Goal: Information Seeking & Learning: Learn about a topic

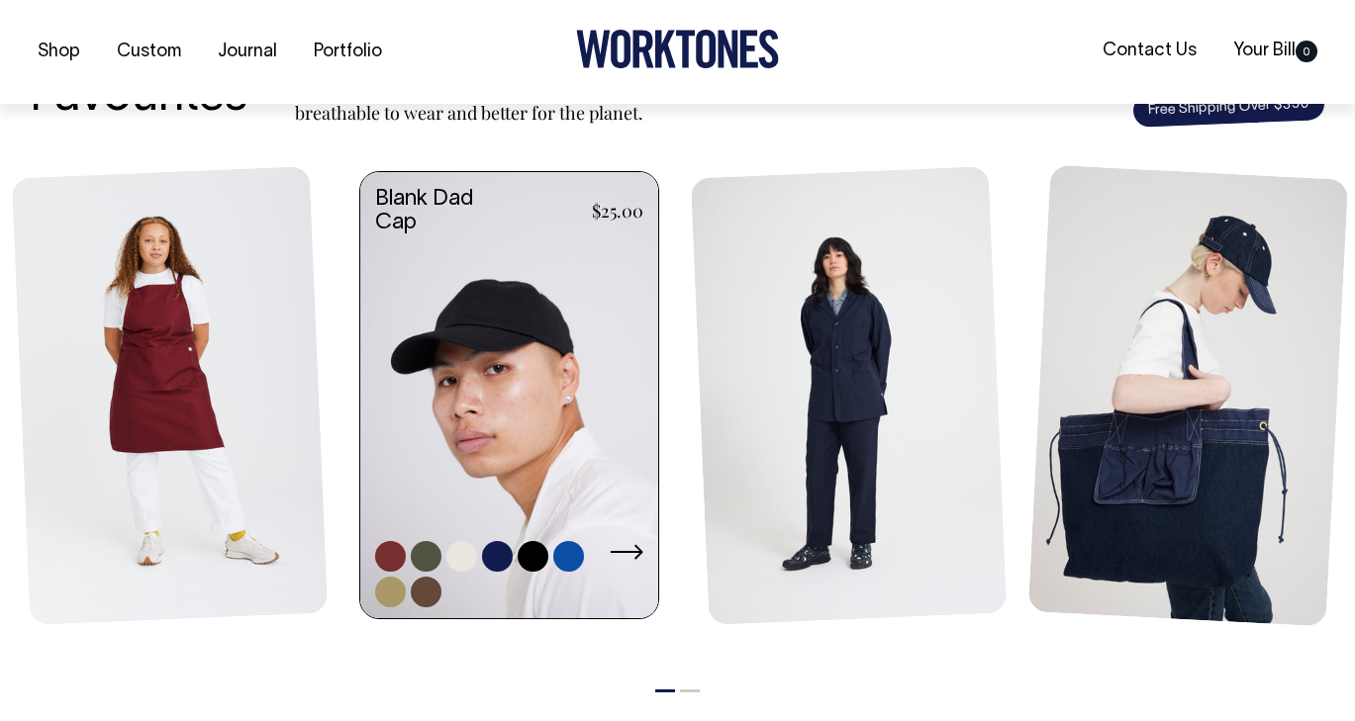
scroll to position [829, 0]
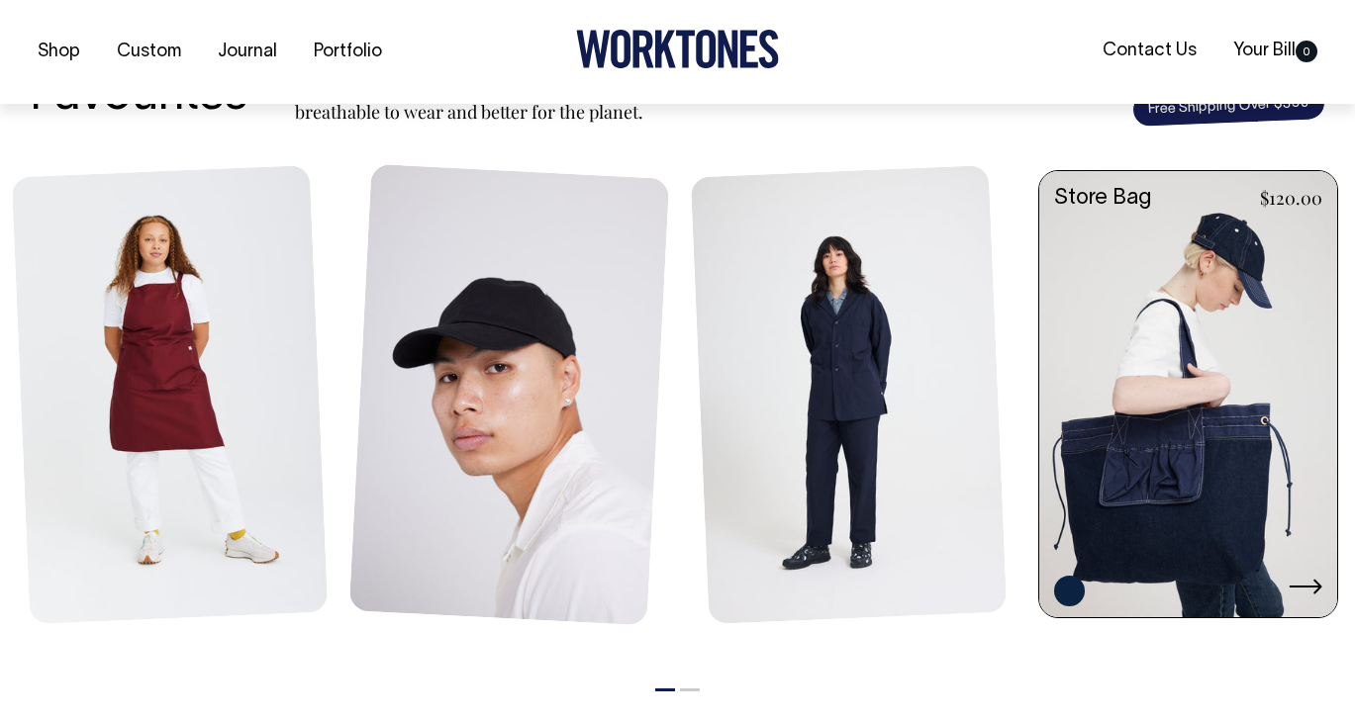
click at [1162, 479] on link at bounding box center [1188, 396] width 298 height 451
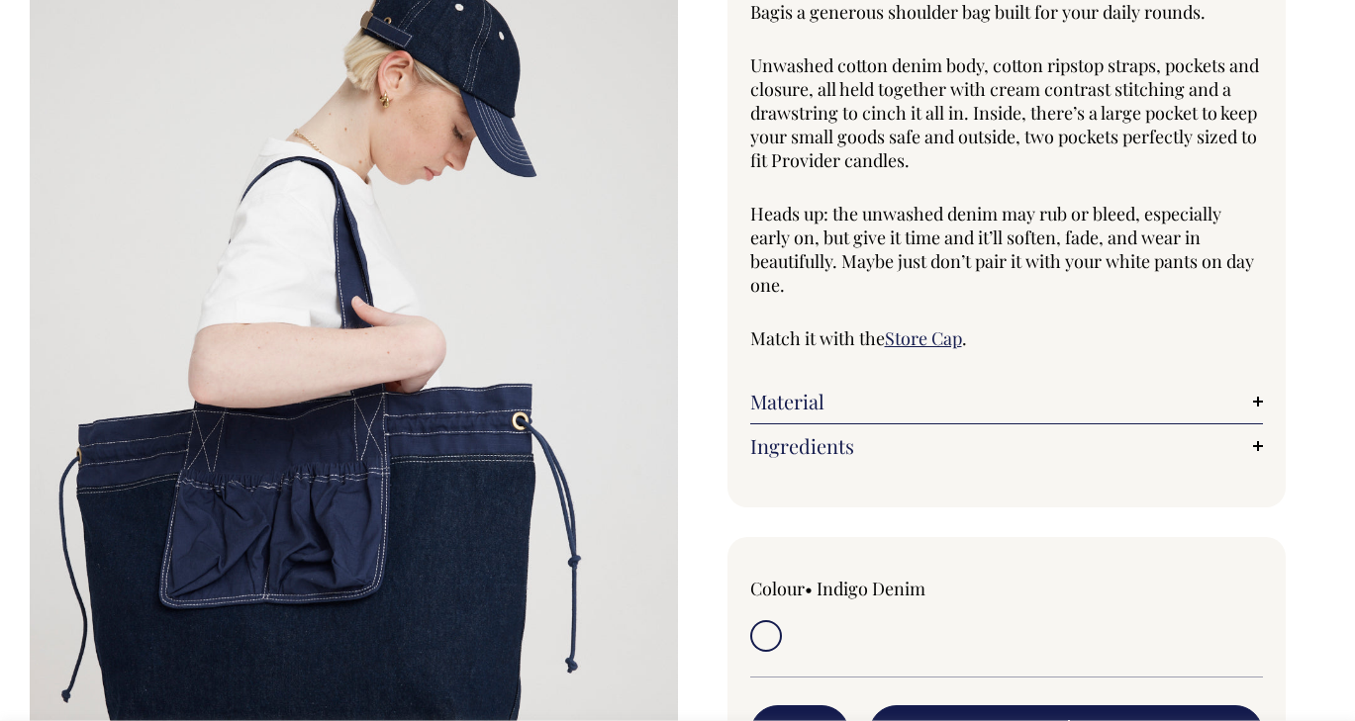
scroll to position [234, 0]
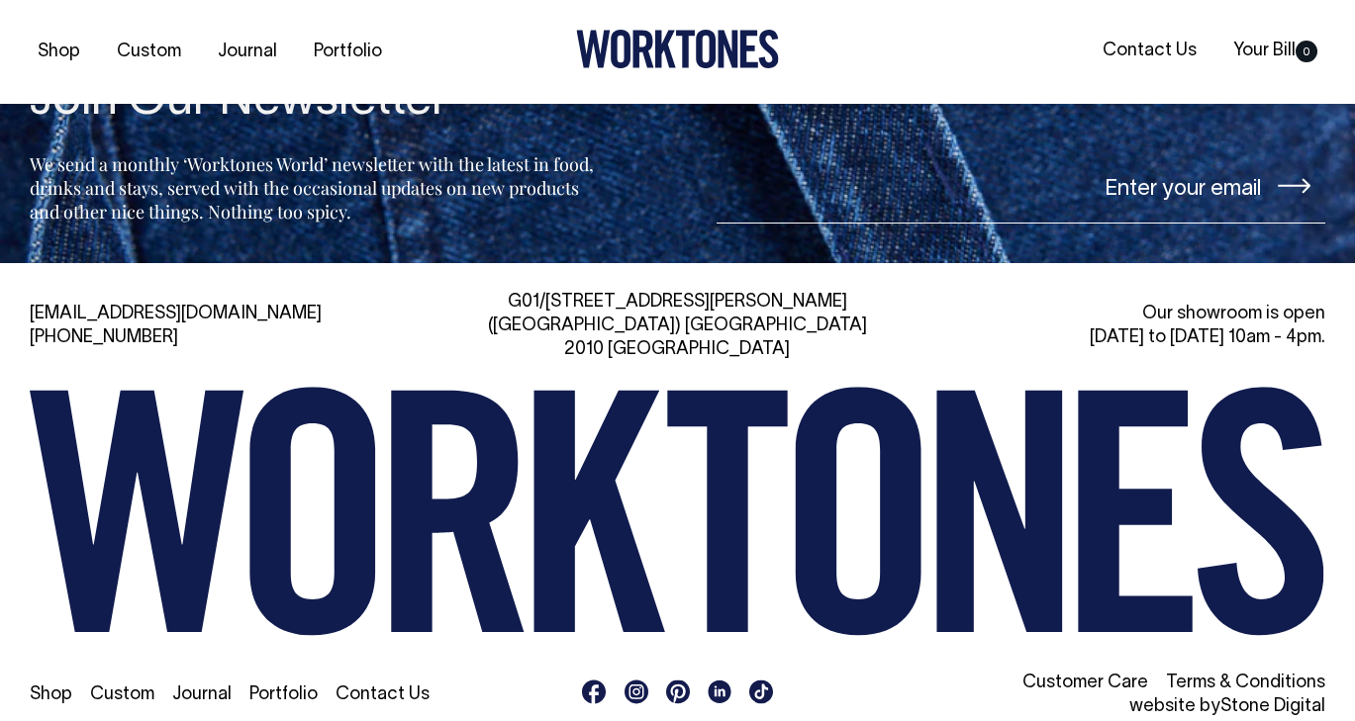
scroll to position [4238, 0]
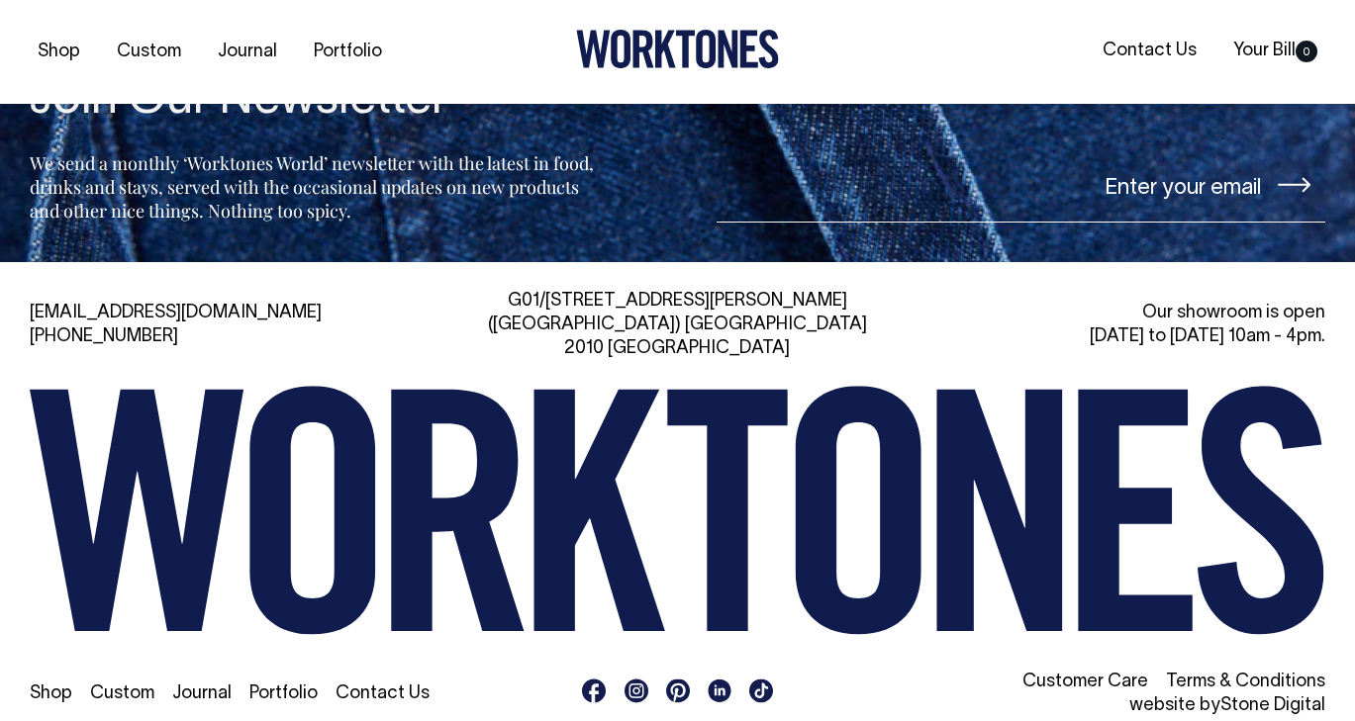
click at [66, 686] on link "Shop" at bounding box center [51, 694] width 43 height 17
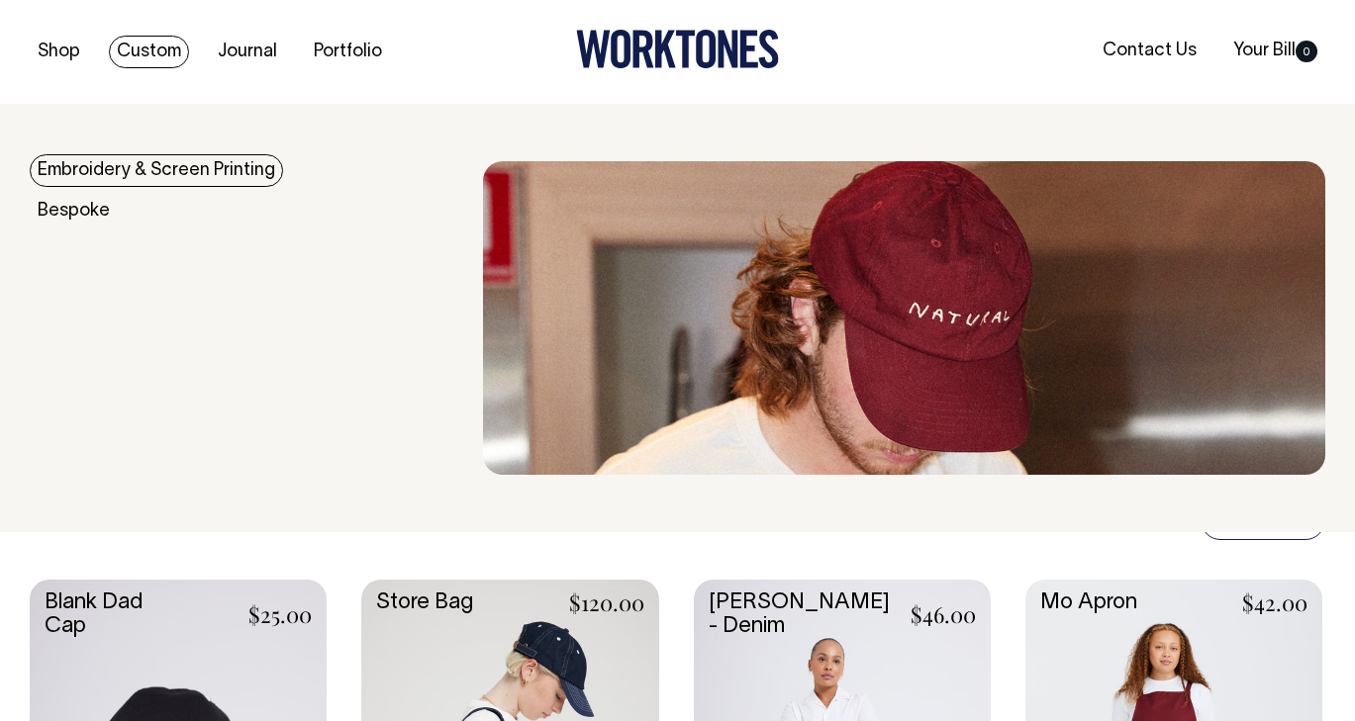
click at [191, 172] on link "Embroidery & Screen Printing" at bounding box center [156, 170] width 253 height 33
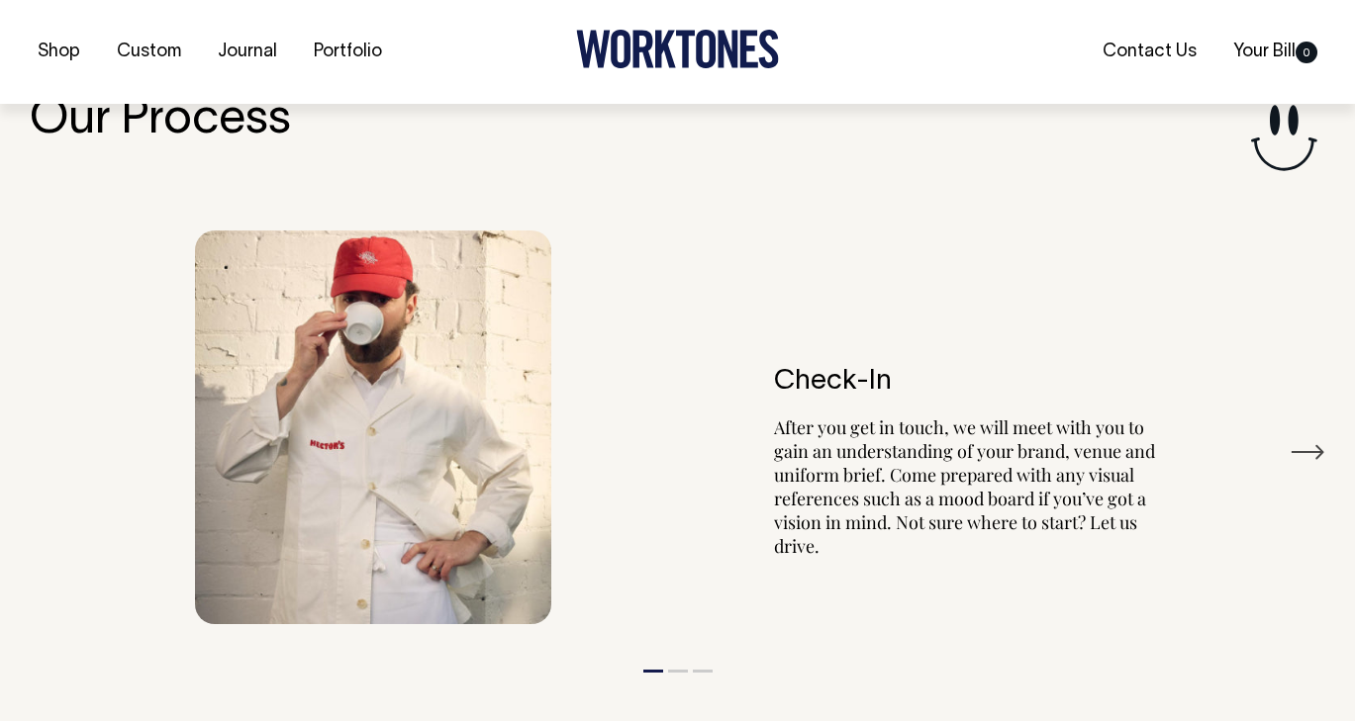
scroll to position [2152, 0]
